Goal: Information Seeking & Learning: Learn about a topic

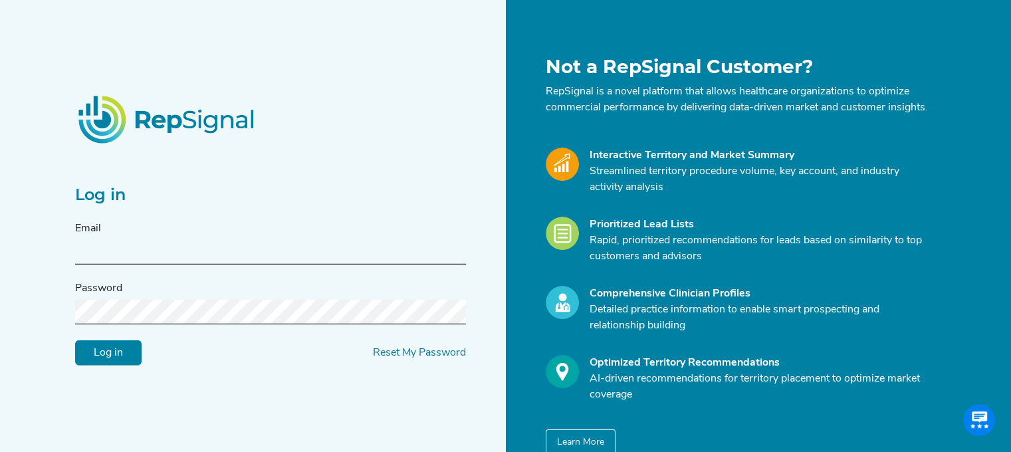
click at [109, 256] on input "text" at bounding box center [270, 252] width 391 height 25
click at [116, 365] on input "Log in" at bounding box center [108, 352] width 66 height 25
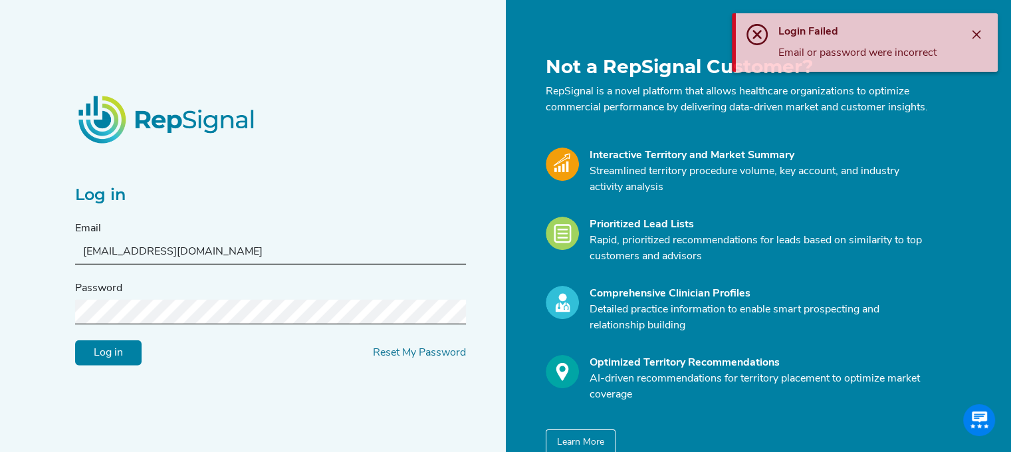
click at [21, 316] on div "Log in Email [EMAIL_ADDRESS][DOMAIN_NAME] Password Log in Reset My Password Not…" at bounding box center [505, 257] width 1011 height 514
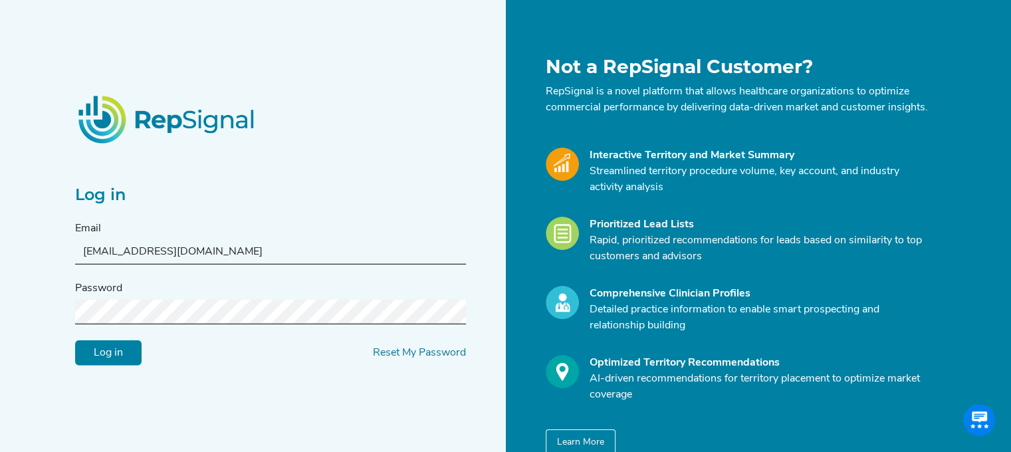
click at [75, 340] on input "Log in" at bounding box center [108, 352] width 66 height 25
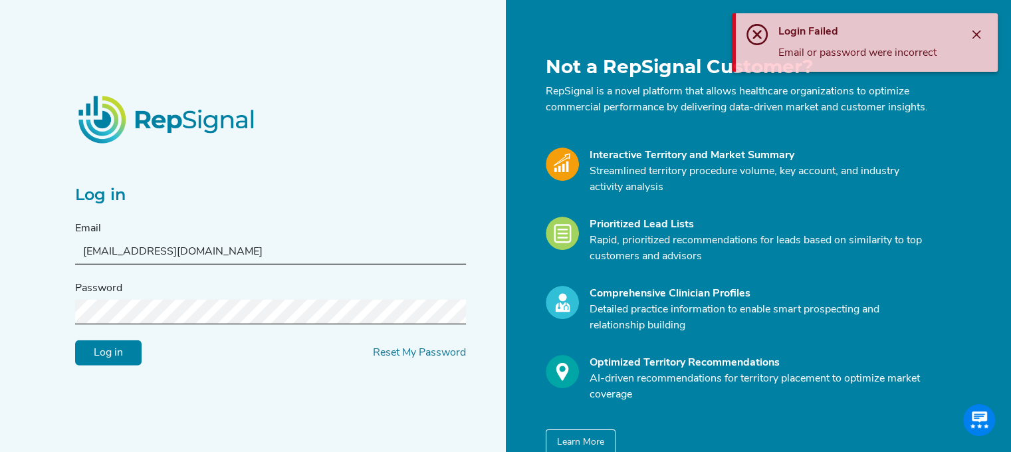
click at [25, 326] on div "Log in Email [EMAIL_ADDRESS][DOMAIN_NAME] Password Log in Reset My Password Not…" at bounding box center [505, 257] width 1011 height 514
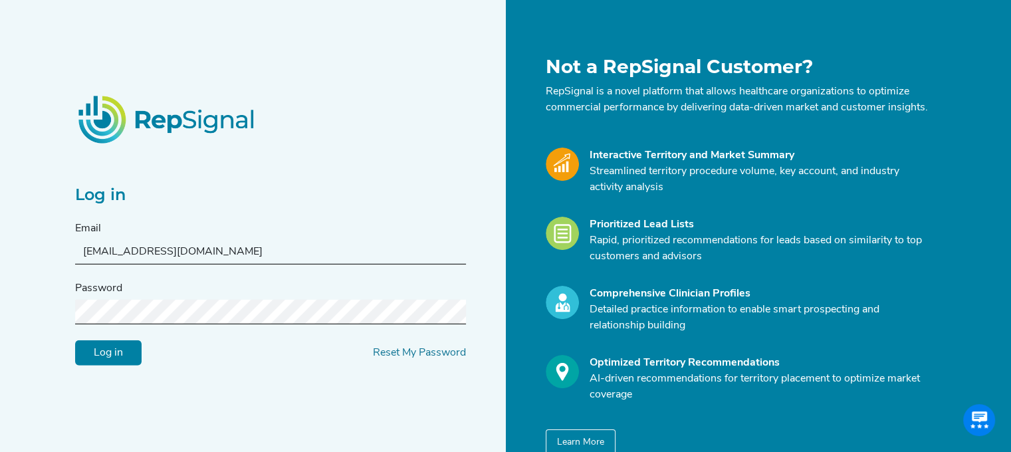
click at [75, 340] on input "Log in" at bounding box center [108, 352] width 66 height 25
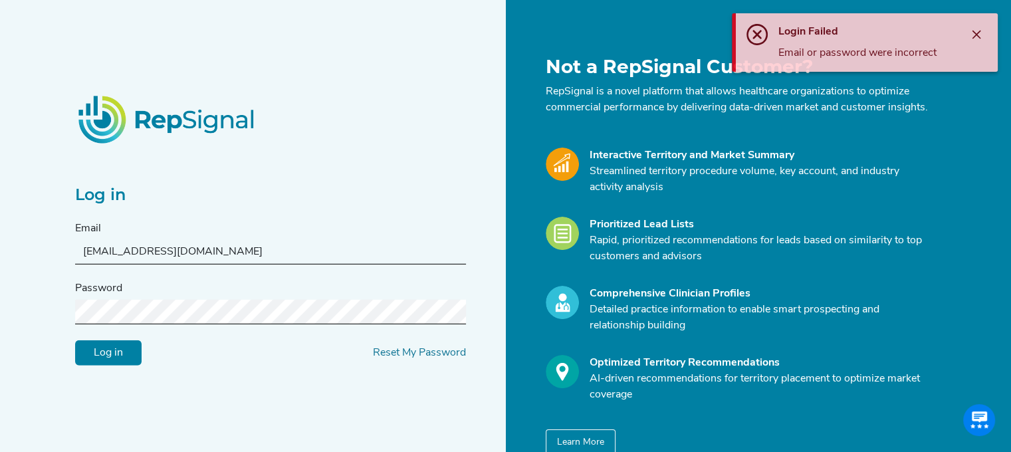
click at [93, 356] on input "Log in" at bounding box center [108, 352] width 66 height 25
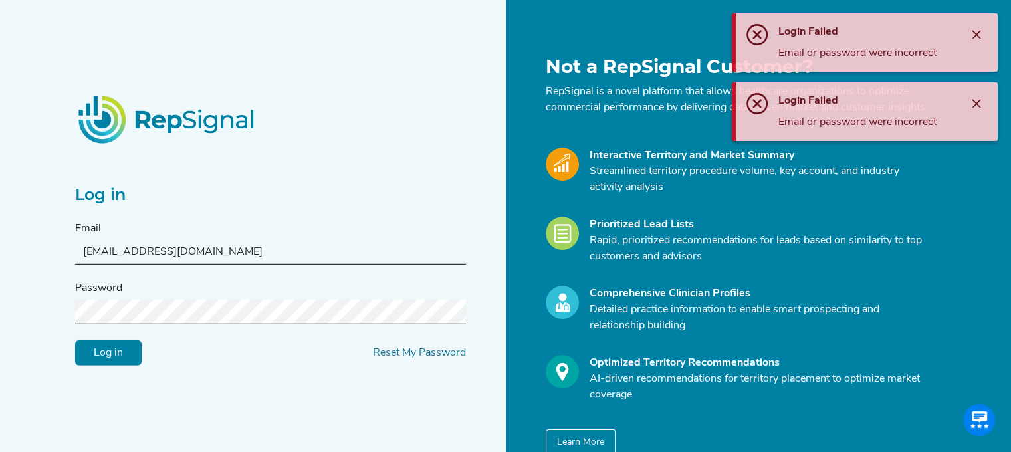
click at [225, 259] on input "[EMAIL_ADDRESS][DOMAIN_NAME]" at bounding box center [270, 252] width 391 height 25
type input "[EMAIL_ADDRESS][DOMAIN_NAME]"
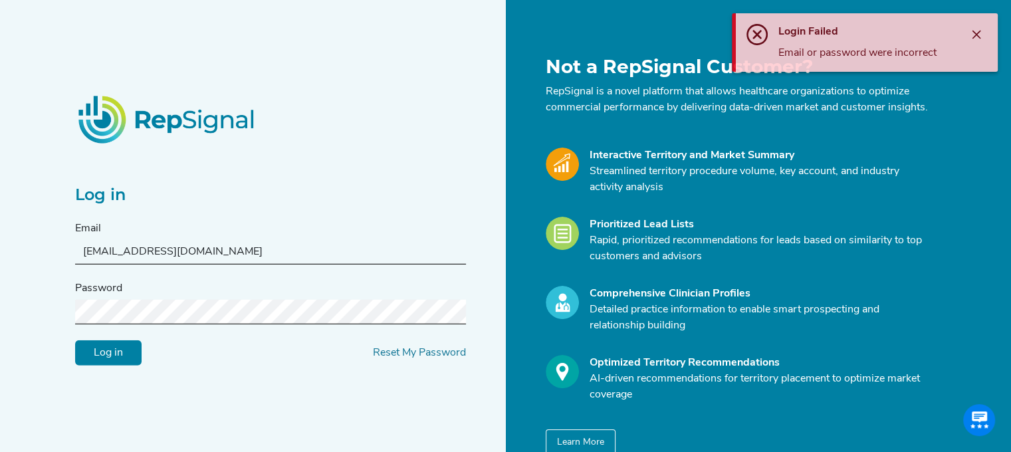
click at [29, 326] on div "Log in Email [EMAIL_ADDRESS][DOMAIN_NAME] Password Log in Reset My Password Not…" at bounding box center [505, 257] width 1011 height 514
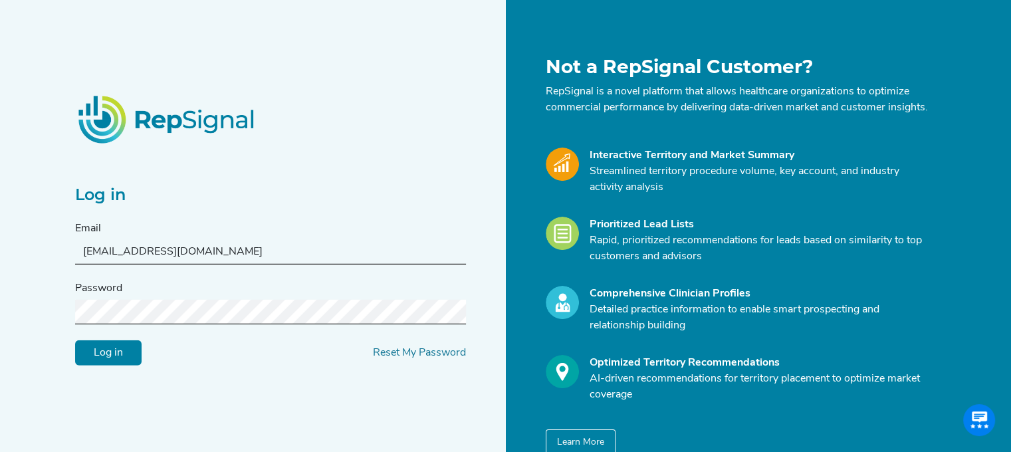
click at [75, 340] on input "Log in" at bounding box center [108, 352] width 66 height 25
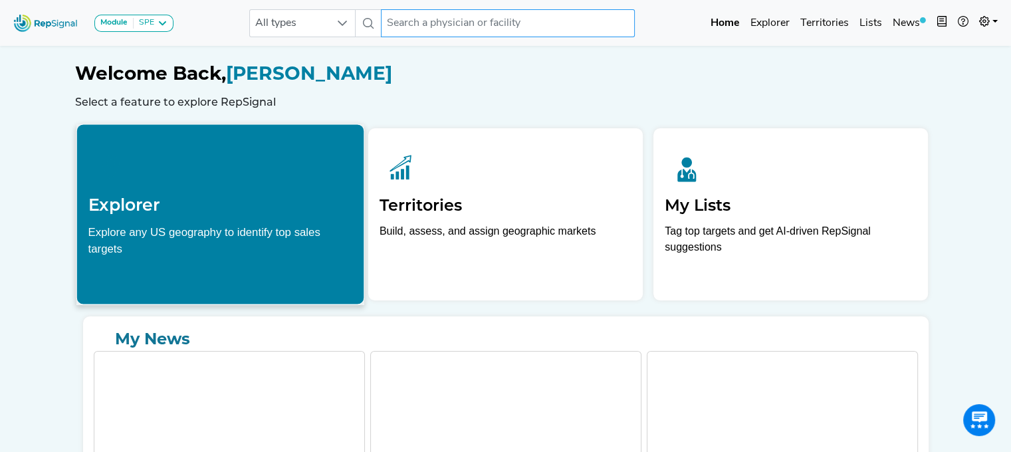
click at [434, 22] on input "text" at bounding box center [508, 23] width 254 height 28
click at [434, 22] on input "au" at bounding box center [508, 23] width 254 height 28
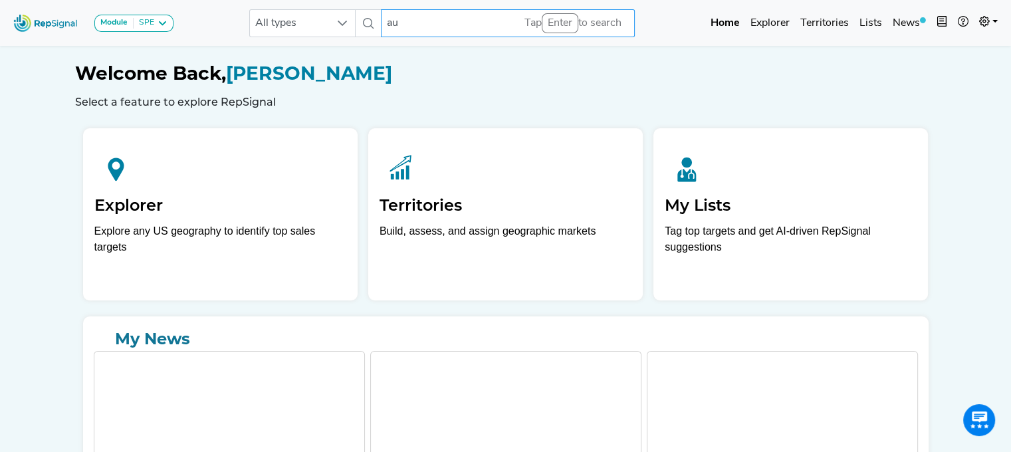
click at [451, 28] on input "au" at bounding box center [508, 23] width 254 height 28
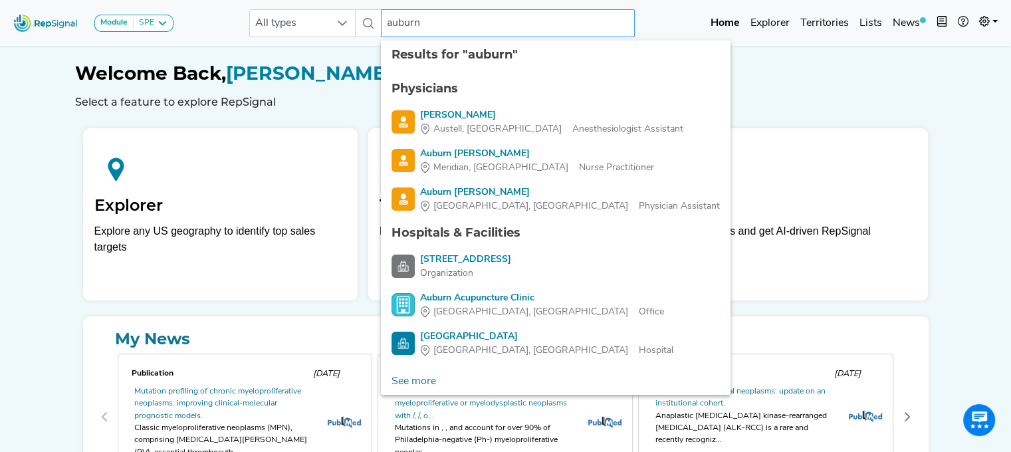
click at [449, 30] on input "auburn" at bounding box center [508, 23] width 254 height 28
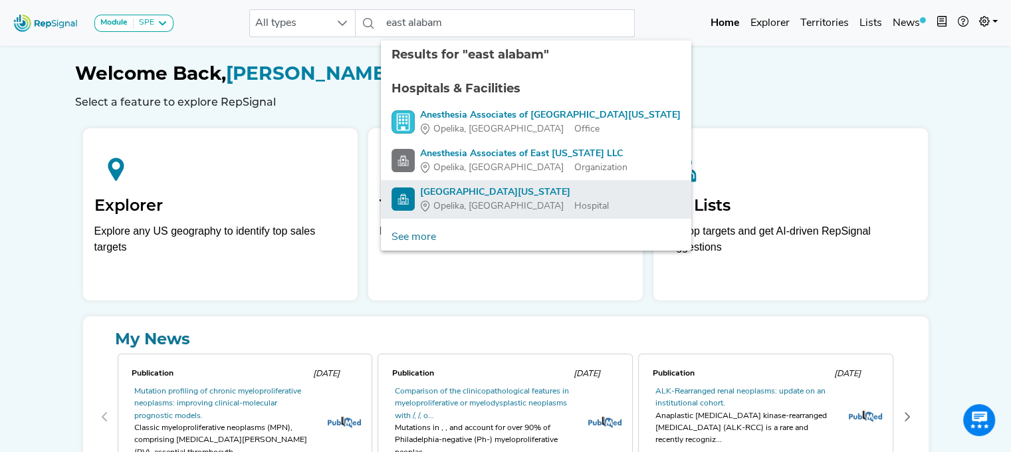
click at [485, 191] on div "[GEOGRAPHIC_DATA][US_STATE]" at bounding box center [514, 192] width 189 height 14
type input "[GEOGRAPHIC_DATA][US_STATE]"
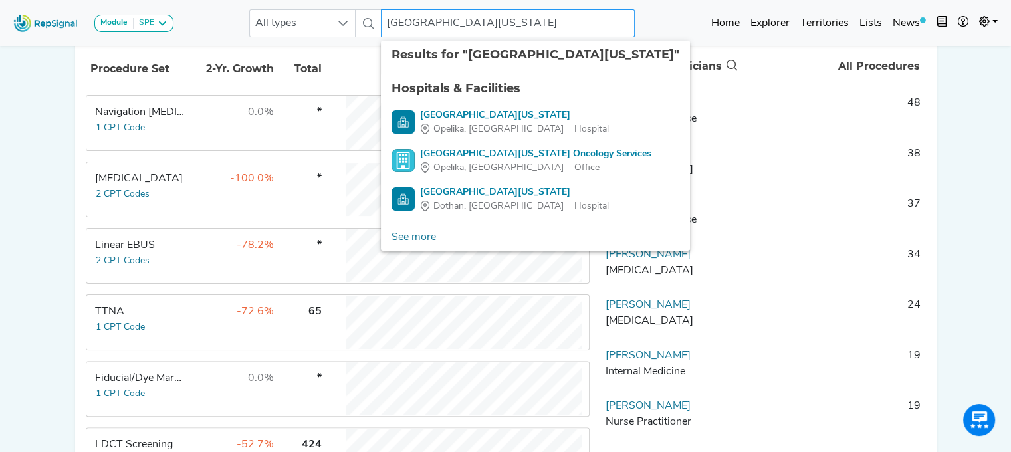
scroll to position [284, 0]
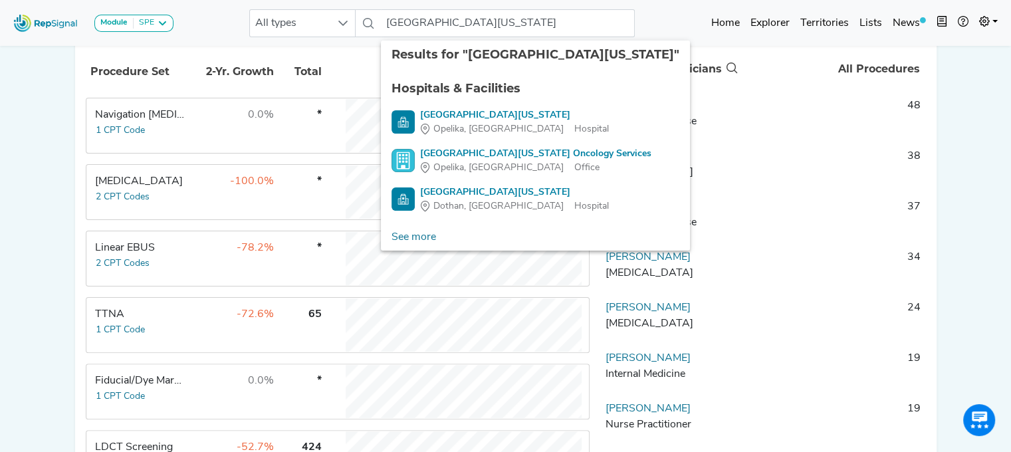
click at [992, 225] on div "Module SPE [MEDICAL_DATA] Disposable Bronchoscope SBRT SPE TTNA [MEDICAL_DATA] …" at bounding box center [505, 207] width 1011 height 982
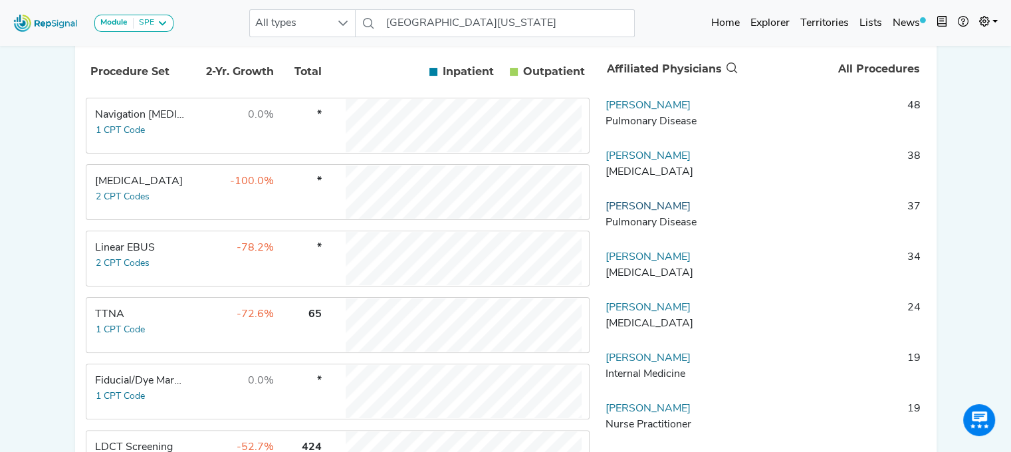
click at [667, 212] on link "[PERSON_NAME]" at bounding box center [647, 206] width 85 height 11
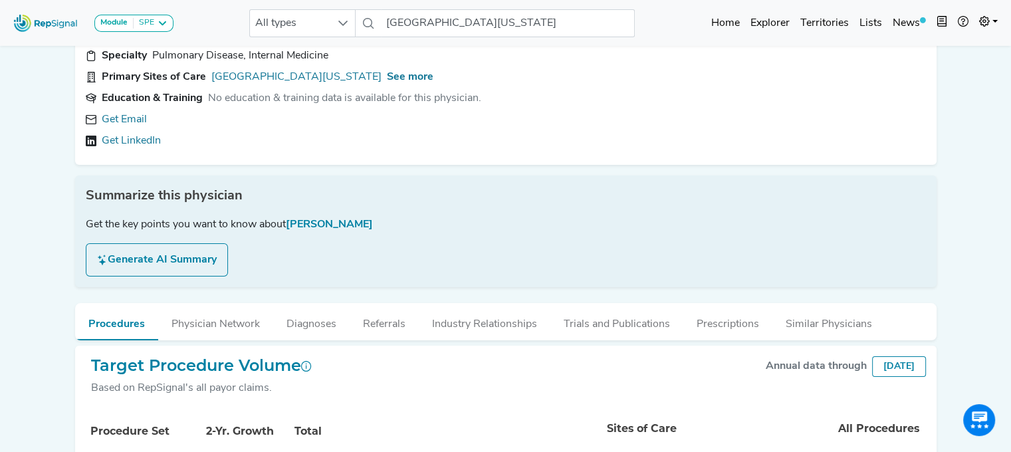
scroll to position [82, 0]
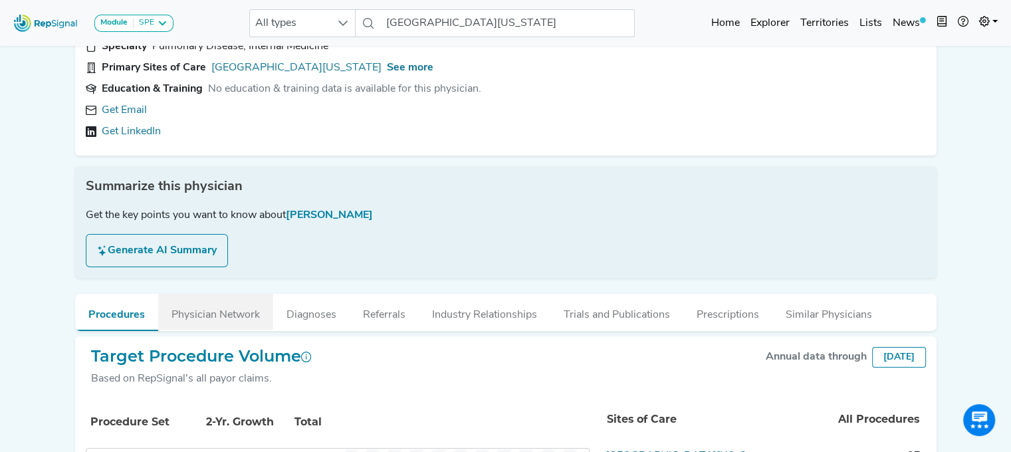
click at [213, 315] on button "Physician Network" at bounding box center [215, 312] width 115 height 36
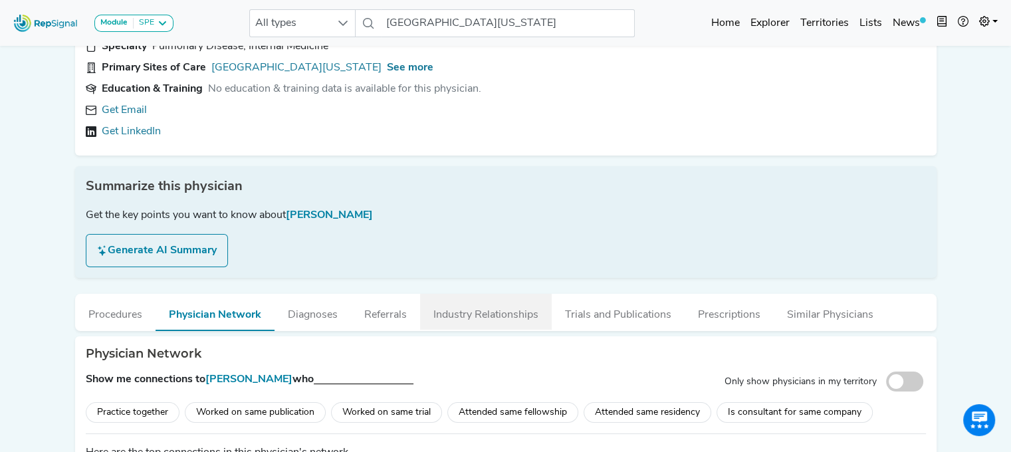
click at [468, 314] on button "Industry Relationships" at bounding box center [486, 312] width 132 height 36
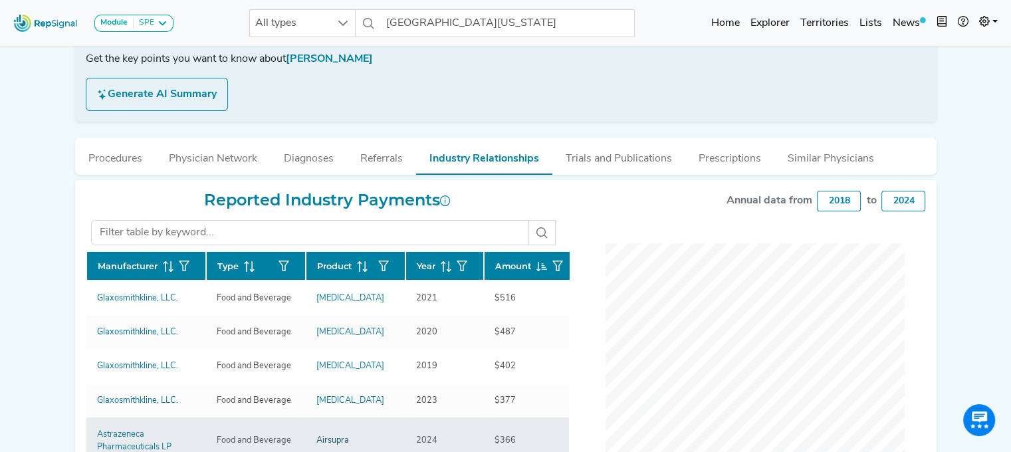
scroll to position [238, 0]
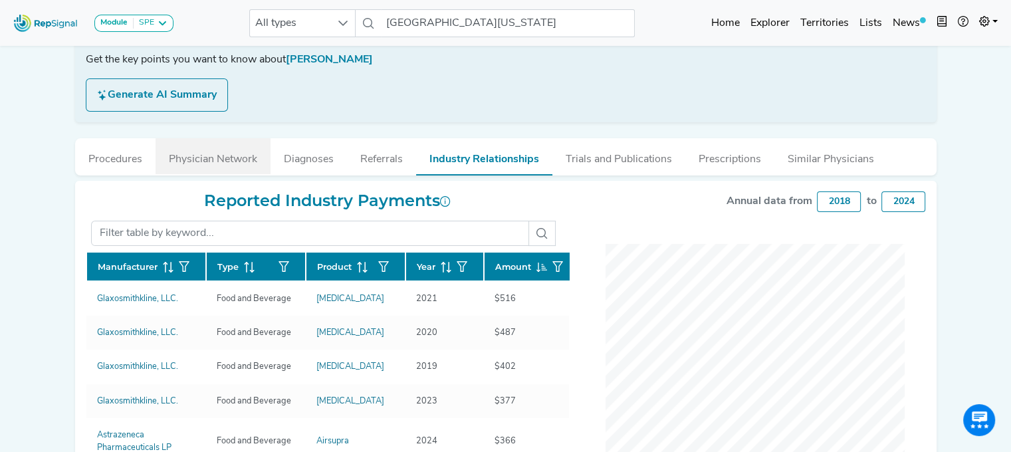
click at [201, 156] on button "Physician Network" at bounding box center [213, 156] width 115 height 36
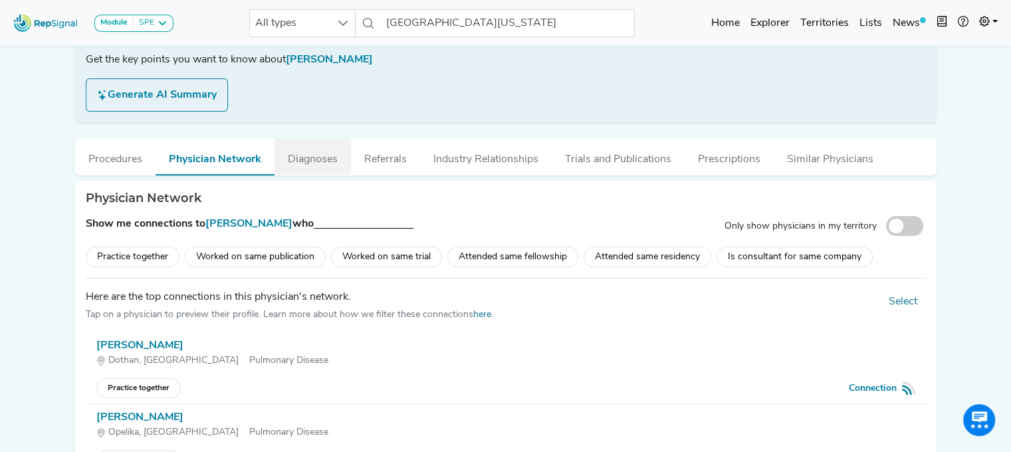
click at [330, 158] on button "Diagnoses" at bounding box center [313, 156] width 76 height 36
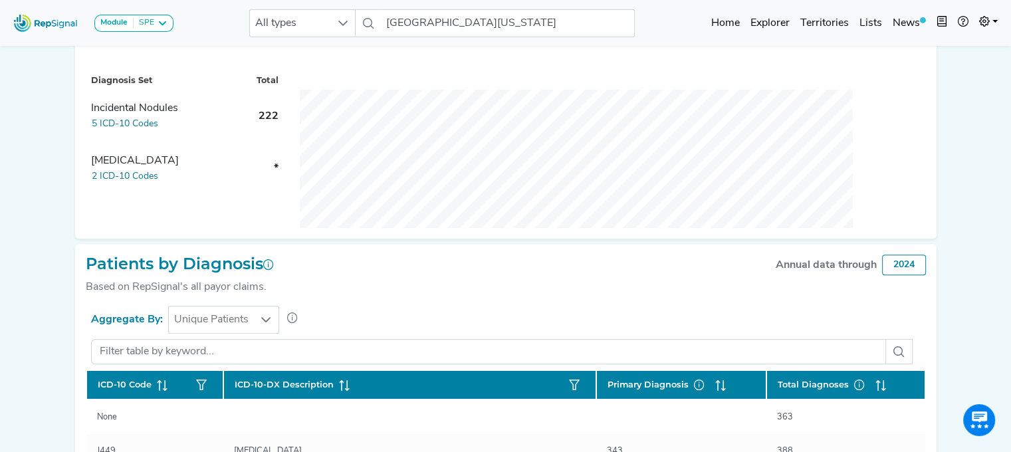
scroll to position [412, 0]
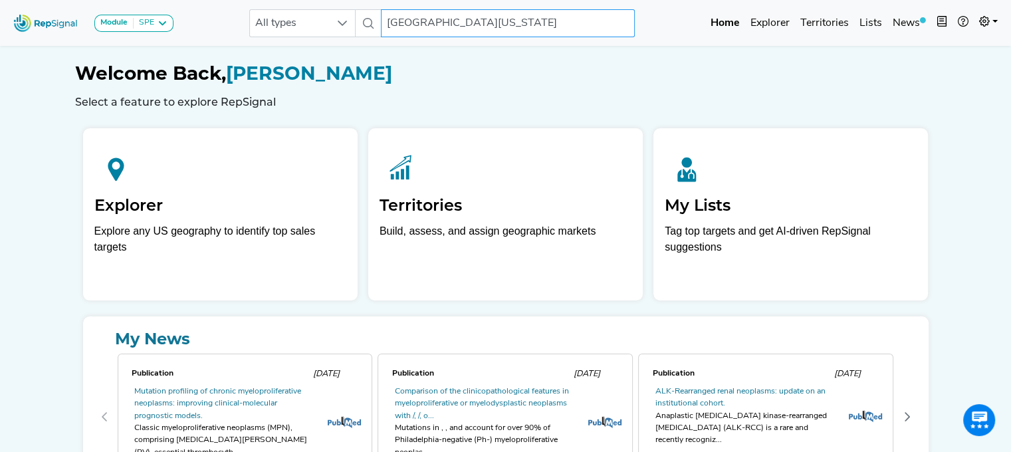
click at [510, 25] on input "[GEOGRAPHIC_DATA][US_STATE]" at bounding box center [508, 23] width 254 height 28
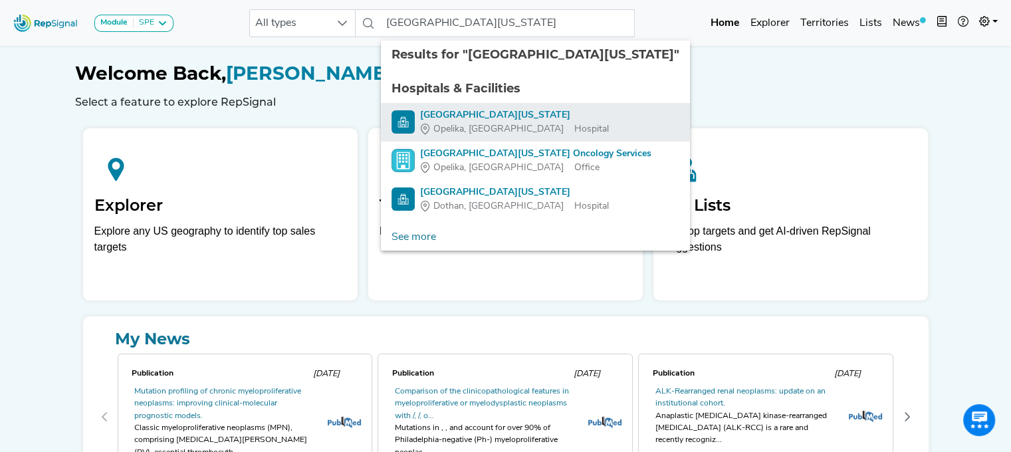
click at [514, 109] on div "[GEOGRAPHIC_DATA][US_STATE]" at bounding box center [514, 115] width 189 height 14
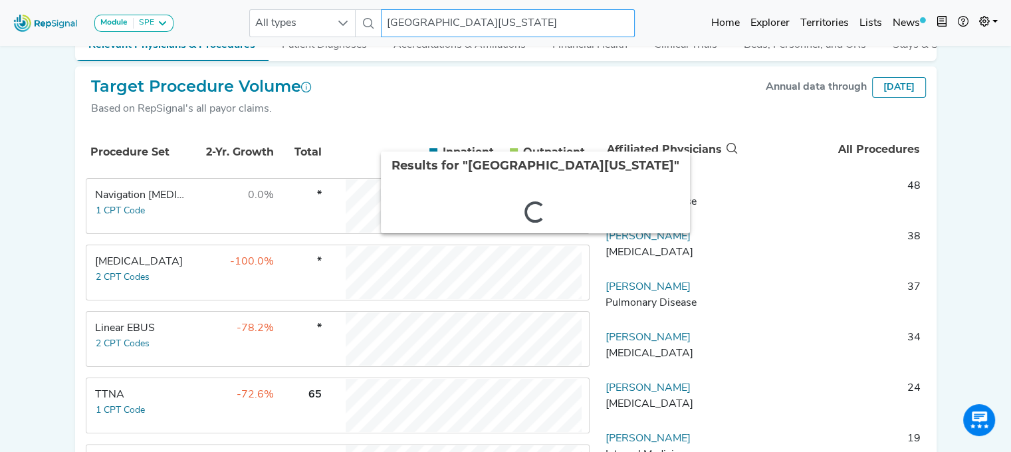
scroll to position [199, 0]
